Goal: Information Seeking & Learning: Learn about a topic

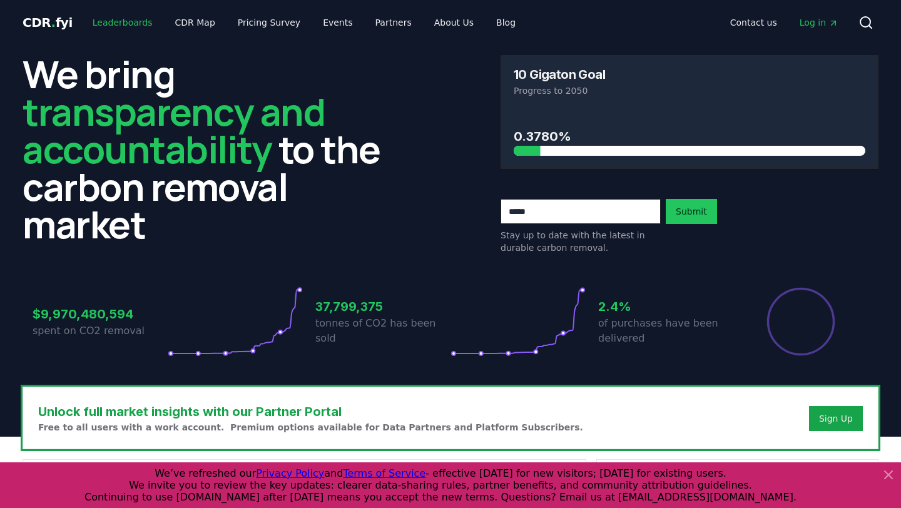
click at [135, 23] on link "Leaderboards" at bounding box center [123, 22] width 80 height 23
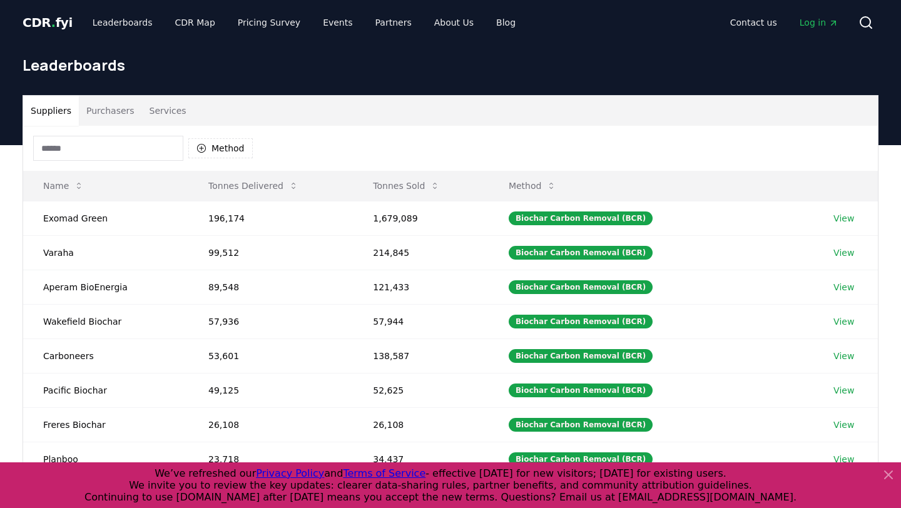
click at [119, 114] on button "Purchasers" at bounding box center [110, 111] width 63 height 30
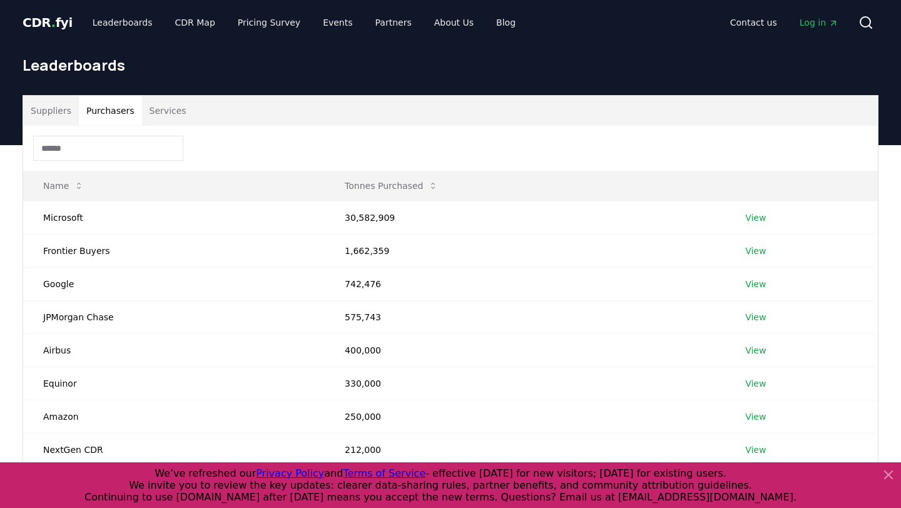
click at [168, 113] on button "Services" at bounding box center [168, 111] width 52 height 30
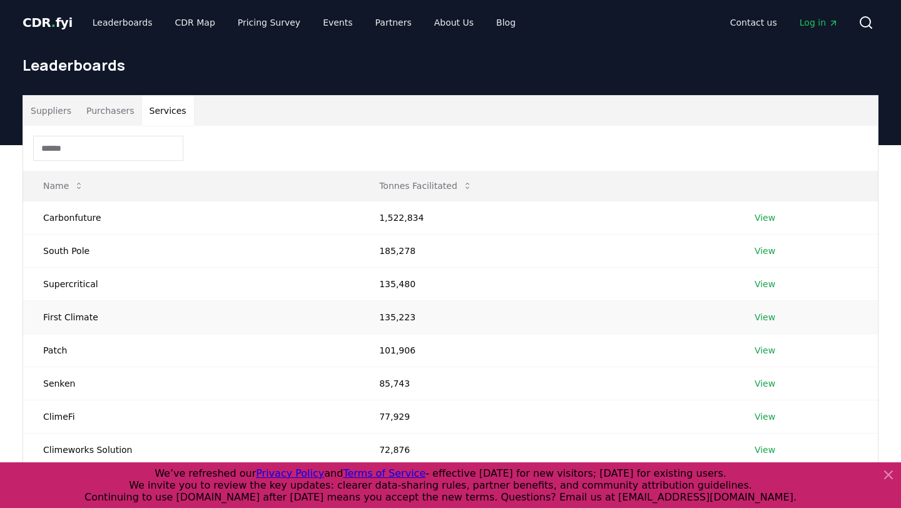
click at [79, 316] on td "First Climate" at bounding box center [191, 316] width 336 height 33
click at [769, 315] on link "View" at bounding box center [765, 317] width 21 height 13
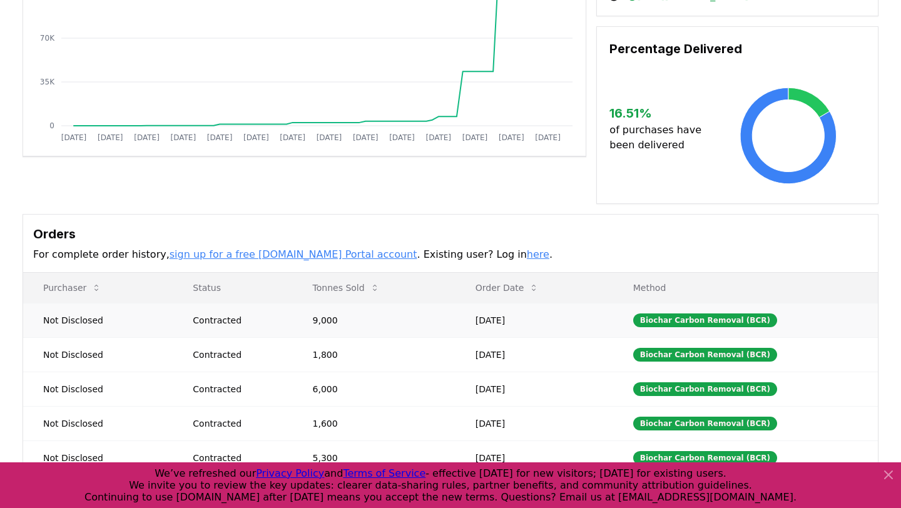
scroll to position [423, 0]
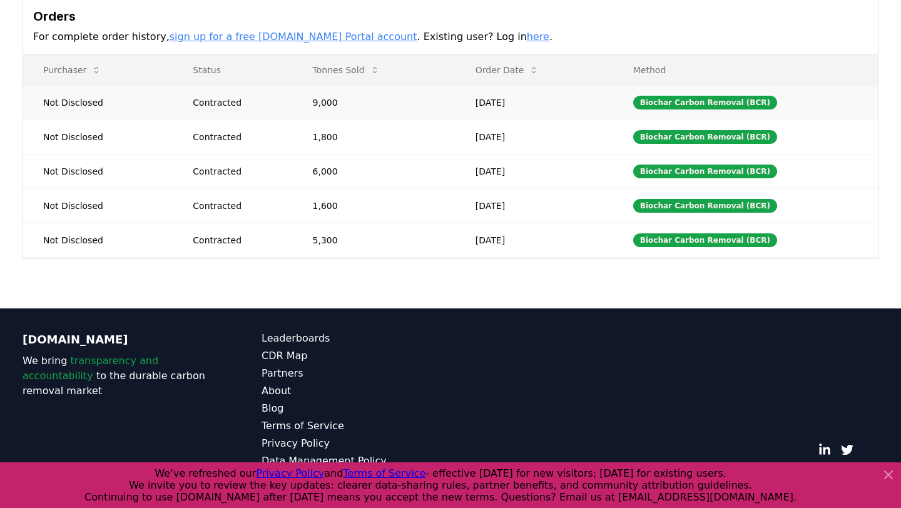
click at [659, 332] on div "© 2025 [DOMAIN_NAME]. All rights reserved." at bounding box center [690, 408] width 378 height 155
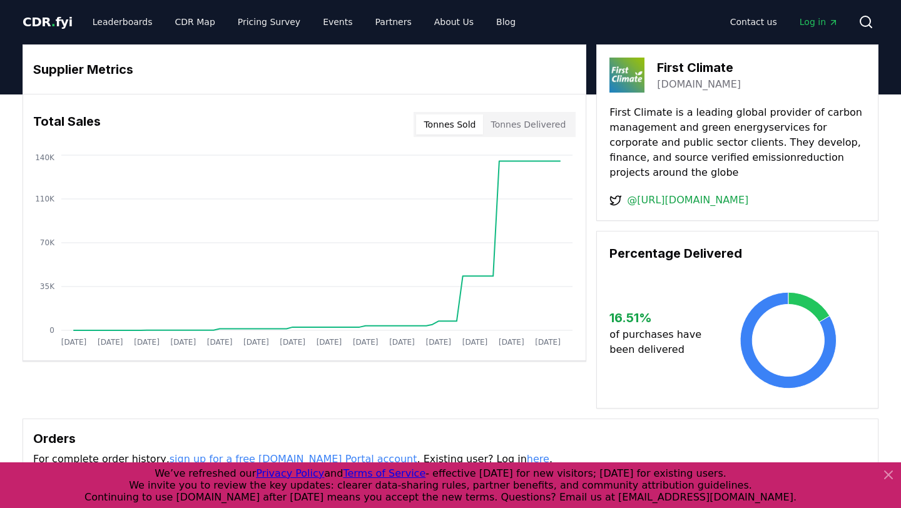
scroll to position [0, 0]
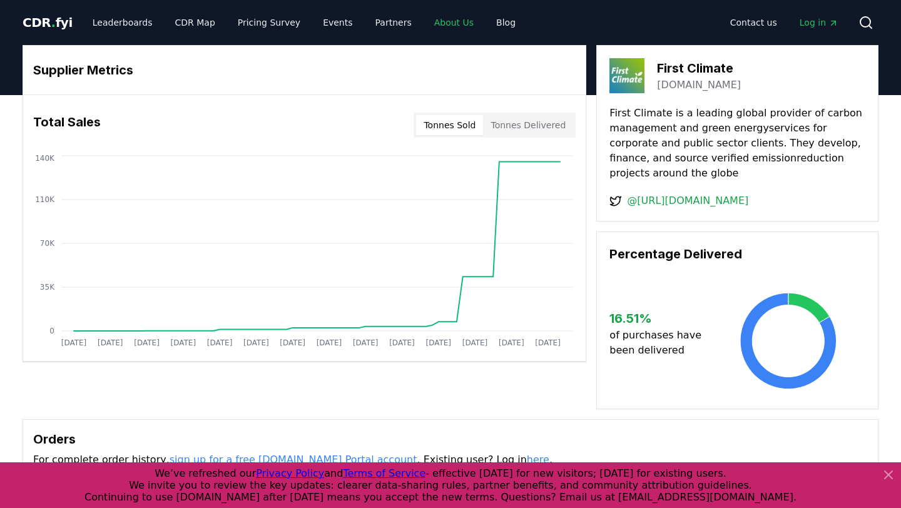
click at [439, 26] on link "About Us" at bounding box center [453, 22] width 59 height 23
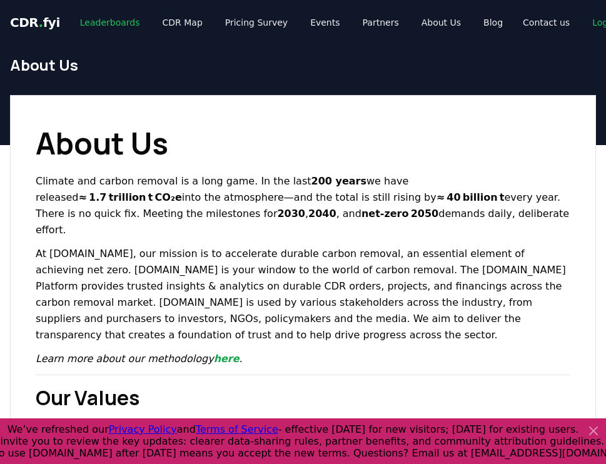
click at [105, 33] on link "Leaderboards" at bounding box center [110, 22] width 80 height 23
